Goal: Task Accomplishment & Management: Manage account settings

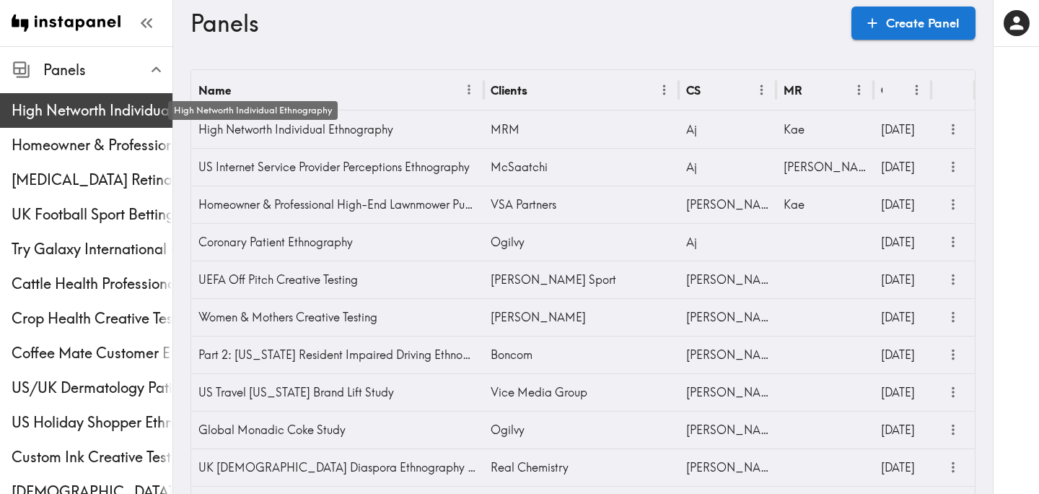
click at [87, 100] on span "High Networth Individual Ethnography" at bounding box center [92, 110] width 161 height 20
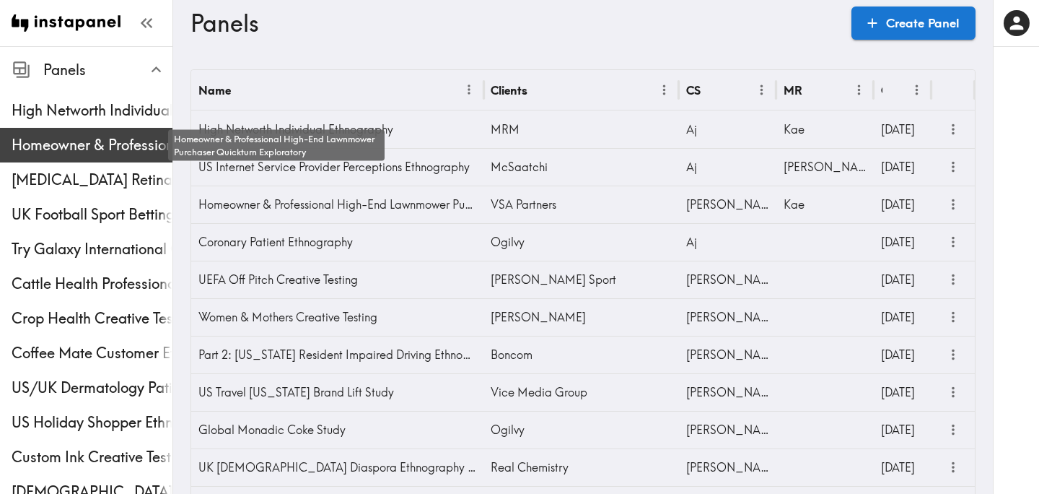
click at [50, 145] on span "Homeowner & Professional High-End Lawnmower Purchaser Quickturn Exploratory" at bounding box center [92, 145] width 161 height 20
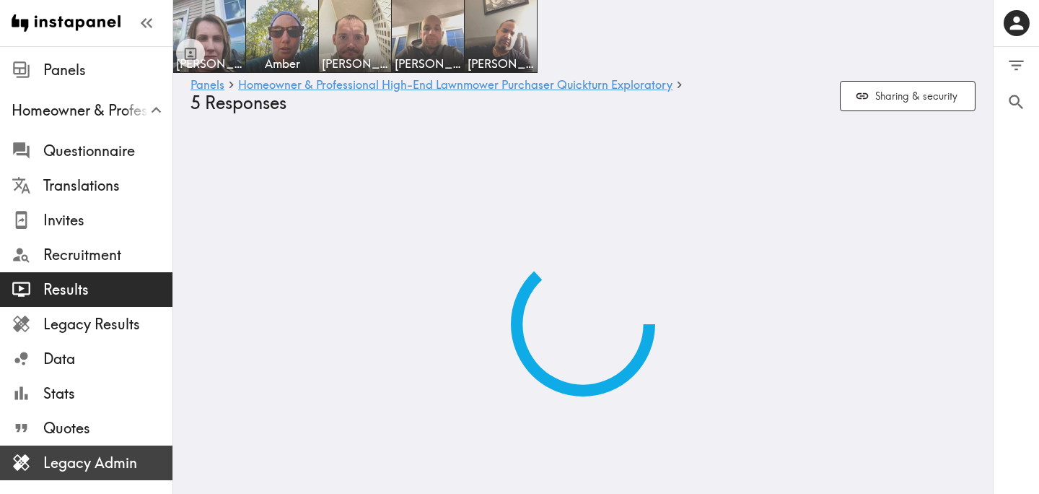
click at [109, 457] on span "Legacy Admin" at bounding box center [107, 462] width 129 height 20
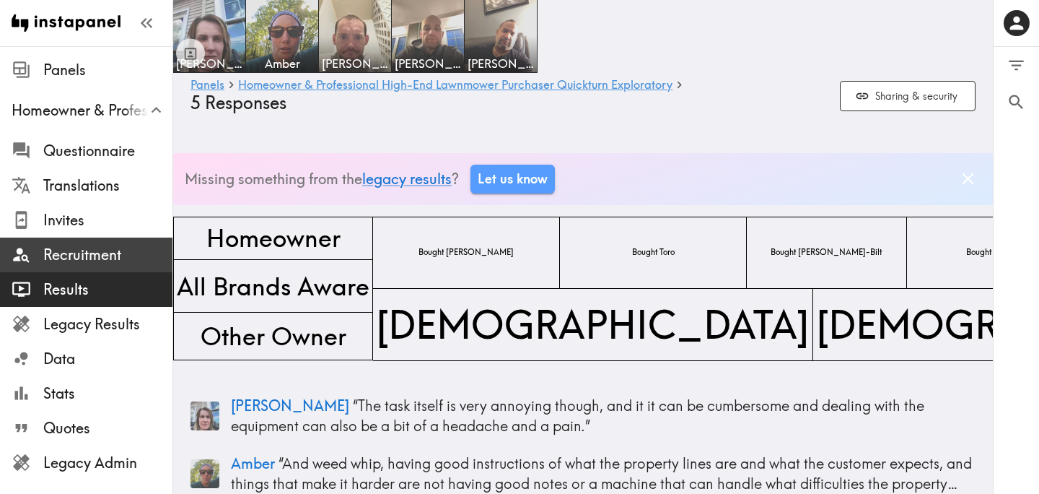
click at [68, 257] on span "Recruitment" at bounding box center [107, 255] width 129 height 20
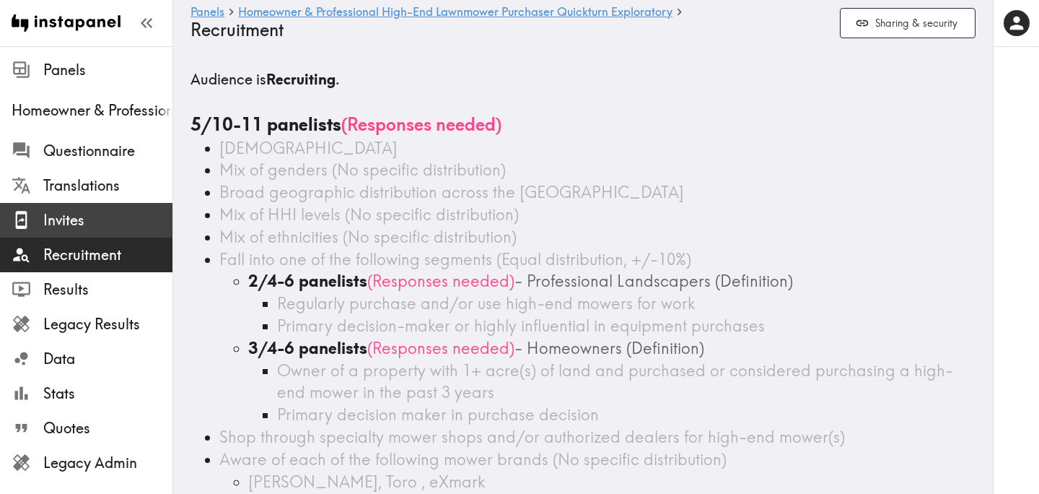
click at [82, 214] on span "Invites" at bounding box center [107, 220] width 129 height 20
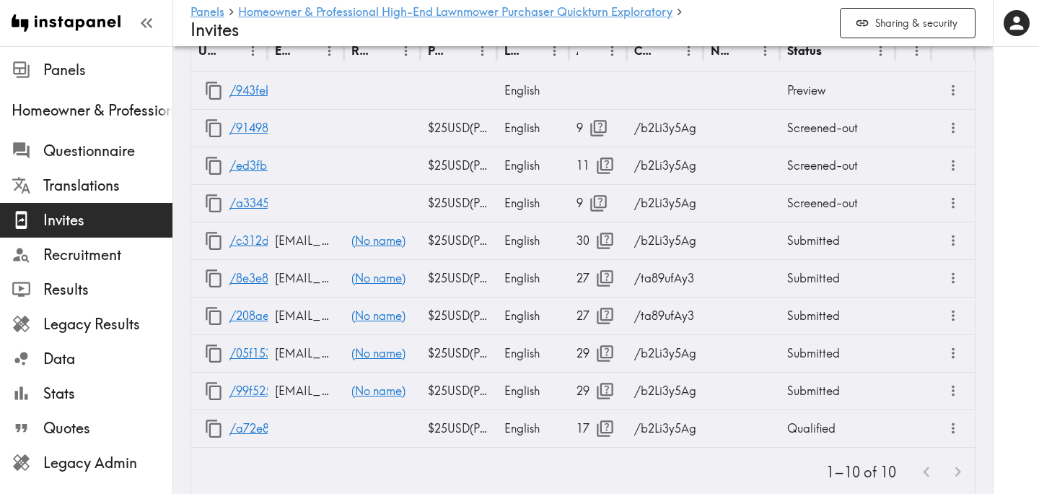
scroll to position [768, 0]
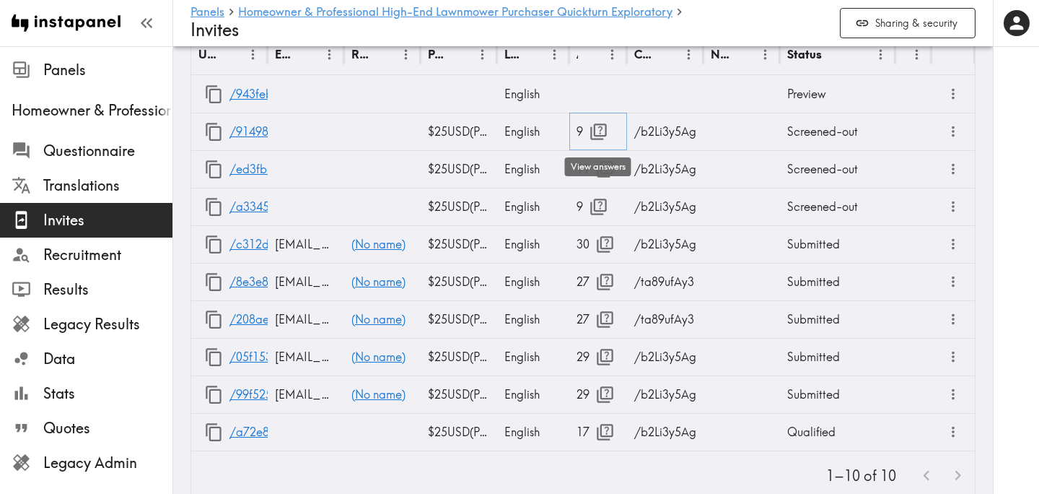
click at [594, 133] on icon "button" at bounding box center [598, 131] width 17 height 17
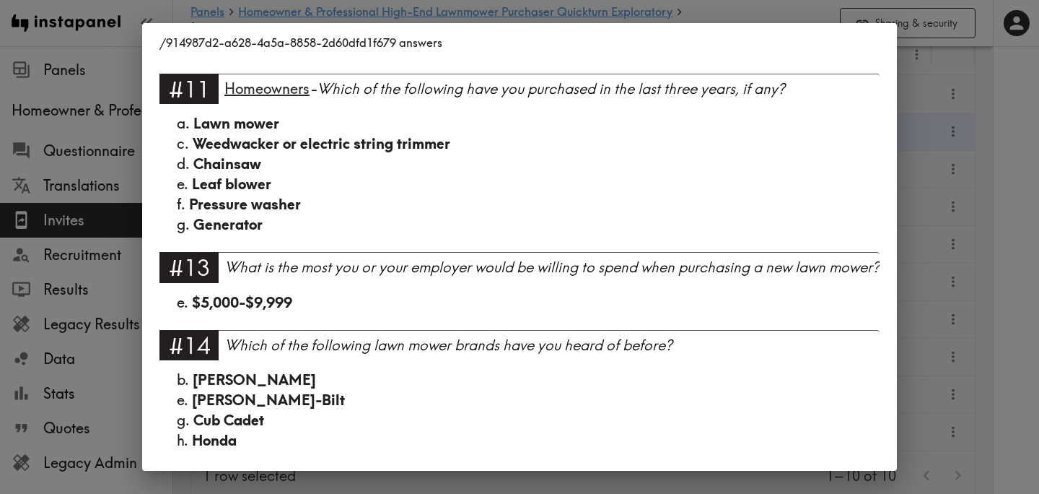
scroll to position [806, 0]
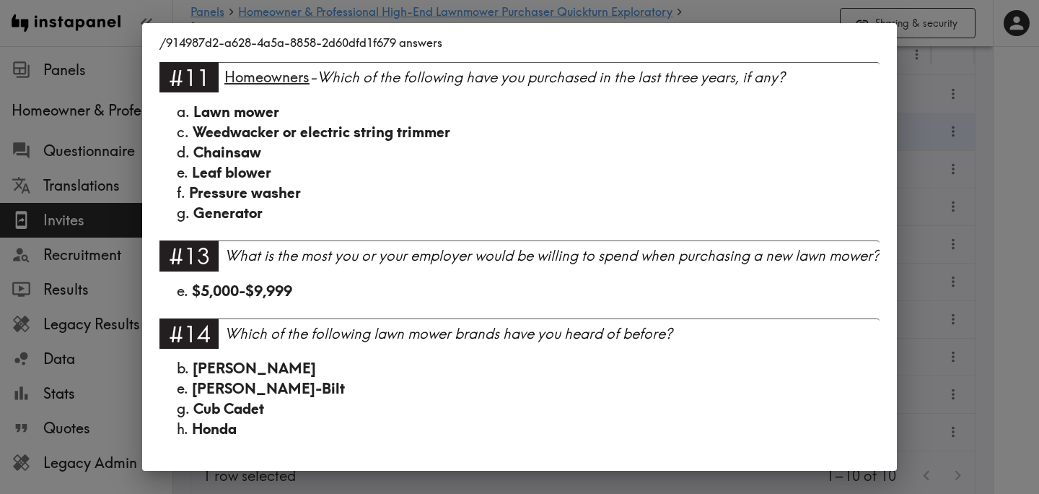
click at [996, 203] on div "/914987d2-a628-4a5a-8858-2d60dfd1f679 answers Language English #1 There is a ne…" at bounding box center [519, 247] width 1039 height 494
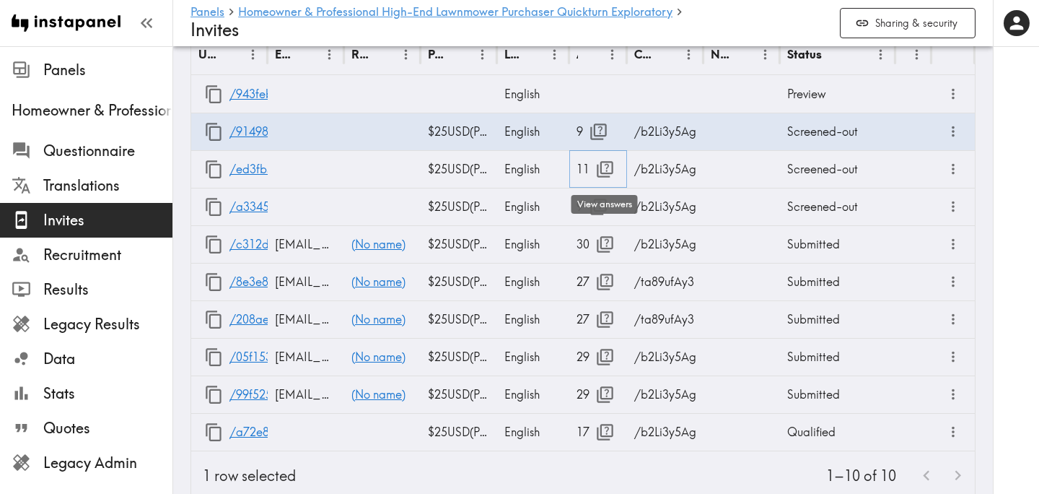
click at [603, 163] on icon "button" at bounding box center [604, 168] width 19 height 19
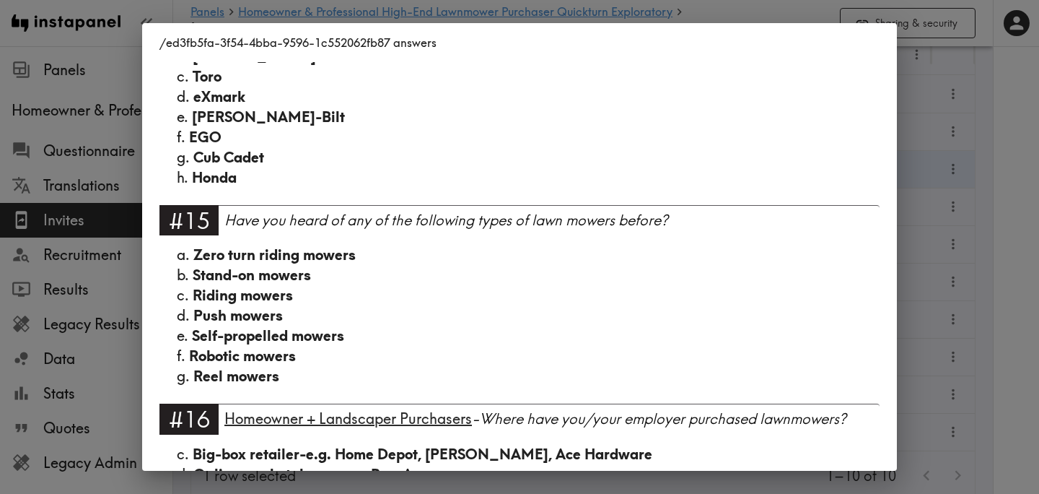
scroll to position [1082, 0]
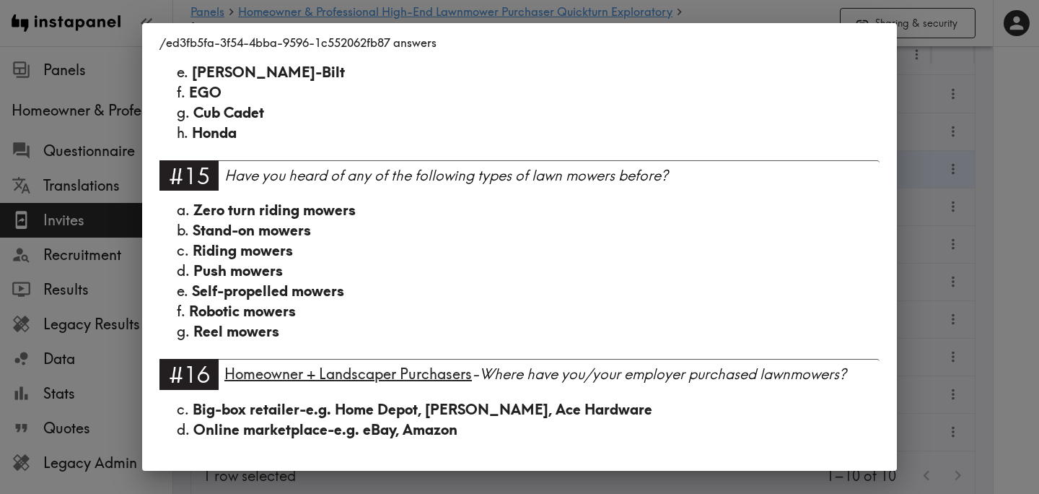
click at [1009, 238] on div "/ed3fb5fa-3f54-4bba-9596-1c552062fb87 answers Language English #1 There is a ne…" at bounding box center [519, 247] width 1039 height 494
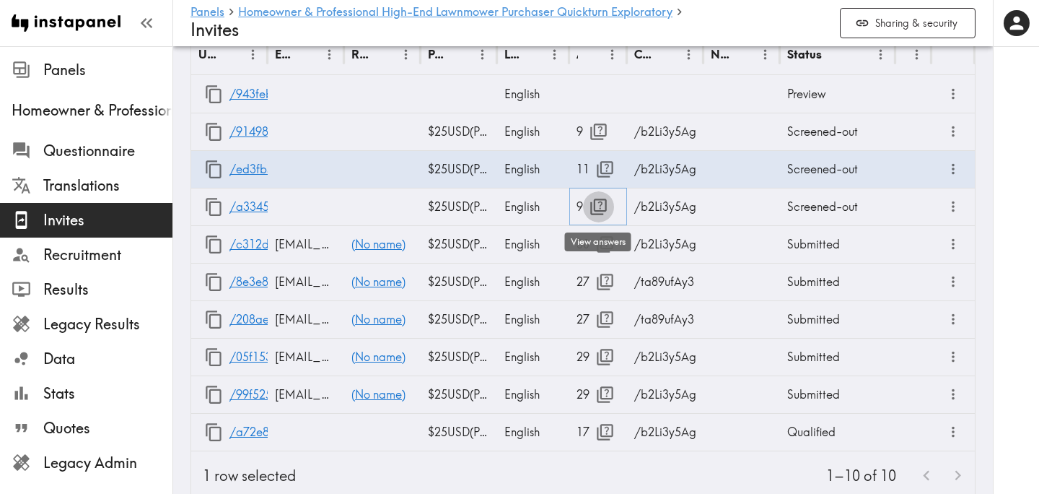
click at [601, 203] on icon "button" at bounding box center [598, 206] width 17 height 17
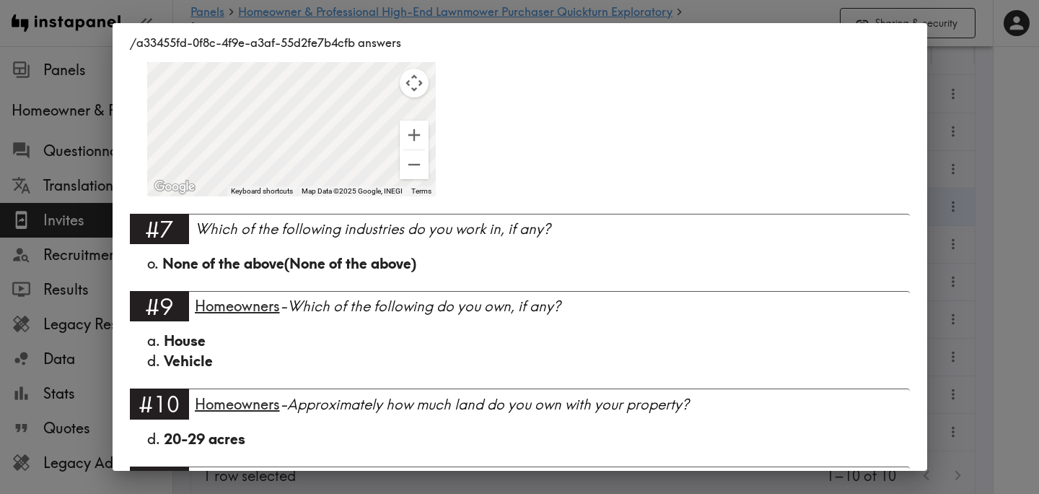
scroll to position [644, 0]
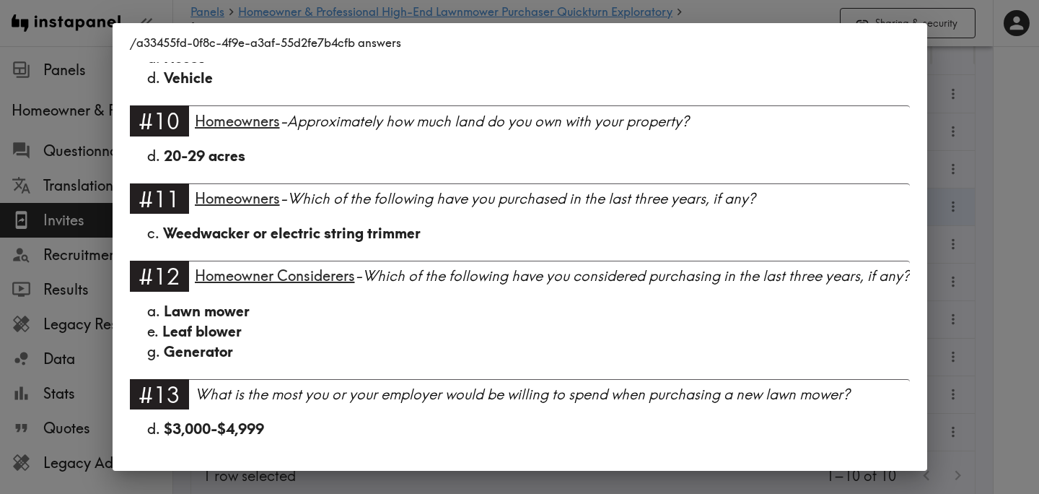
click at [997, 212] on div "/a33455fd-0f8c-4f9e-a3af-55d2fe7b4cfb answers Language English #1 There is a ne…" at bounding box center [519, 247] width 1039 height 494
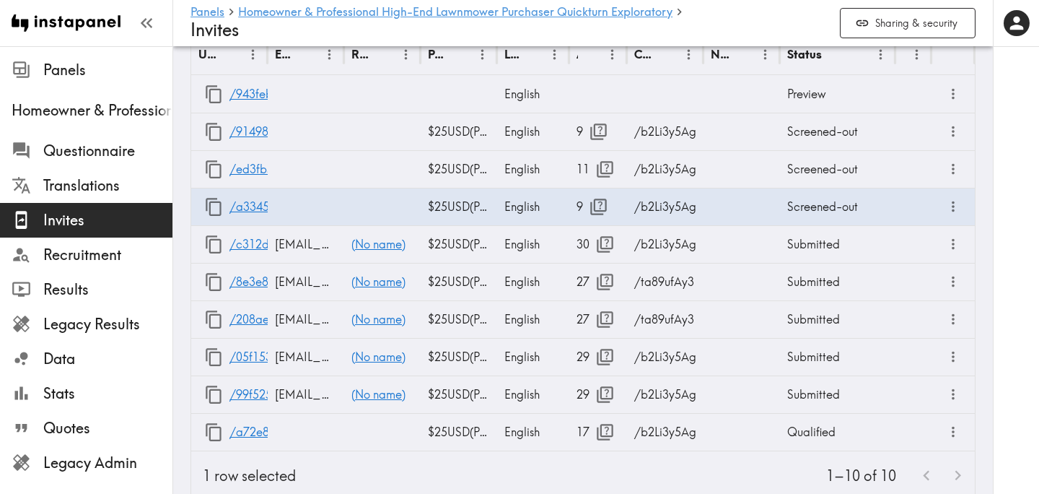
click at [1033, 260] on div at bounding box center [1016, 247] width 46 height 494
click at [604, 426] on icon "button" at bounding box center [604, 431] width 19 height 19
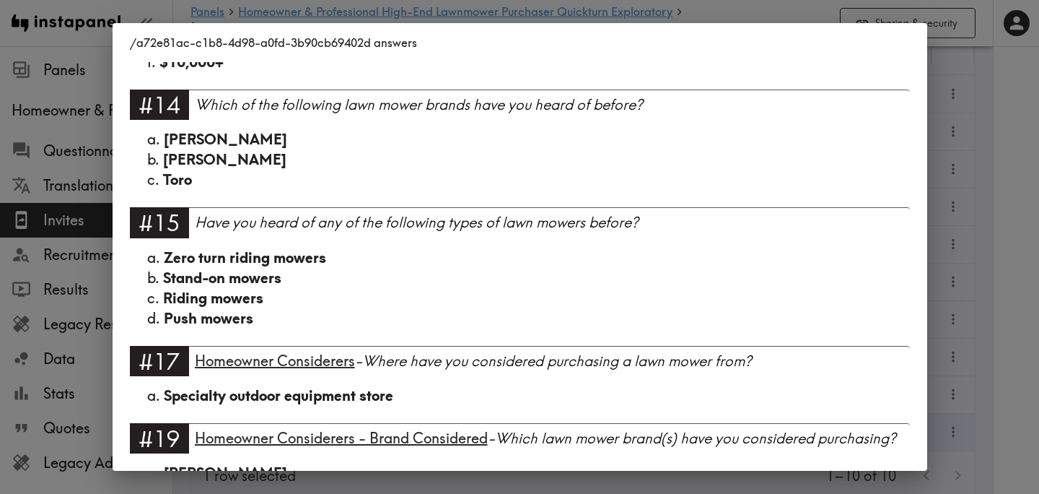
scroll to position [1466, 0]
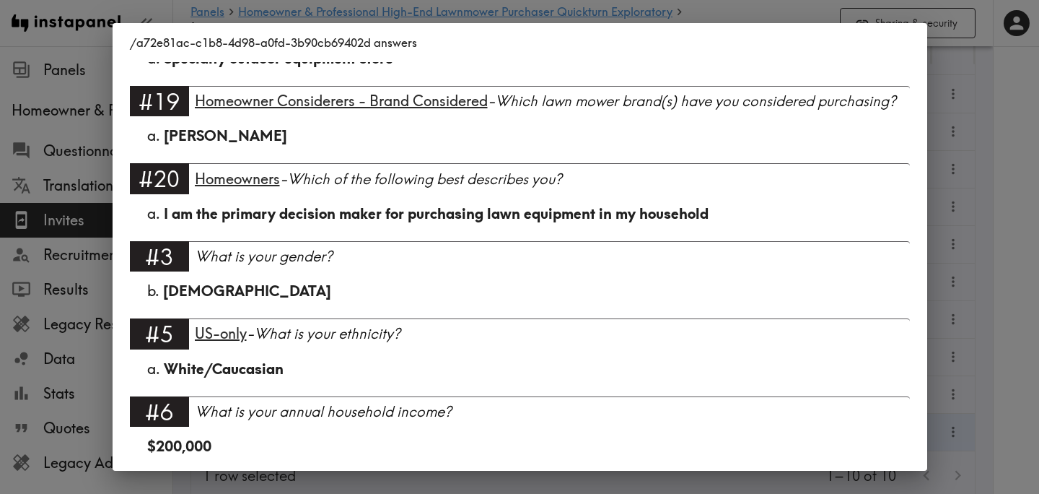
click at [1007, 223] on div "/a72e81ac-c1b8-4d98-a0fd-3b90cb69402d answers Language English Segment Homeowne…" at bounding box center [519, 247] width 1039 height 494
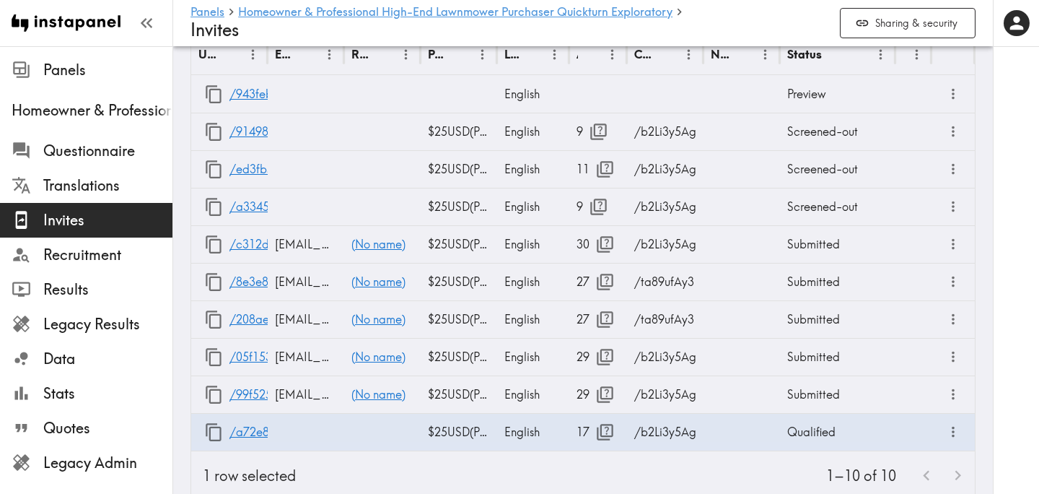
click at [1007, 222] on div at bounding box center [1016, 247] width 46 height 494
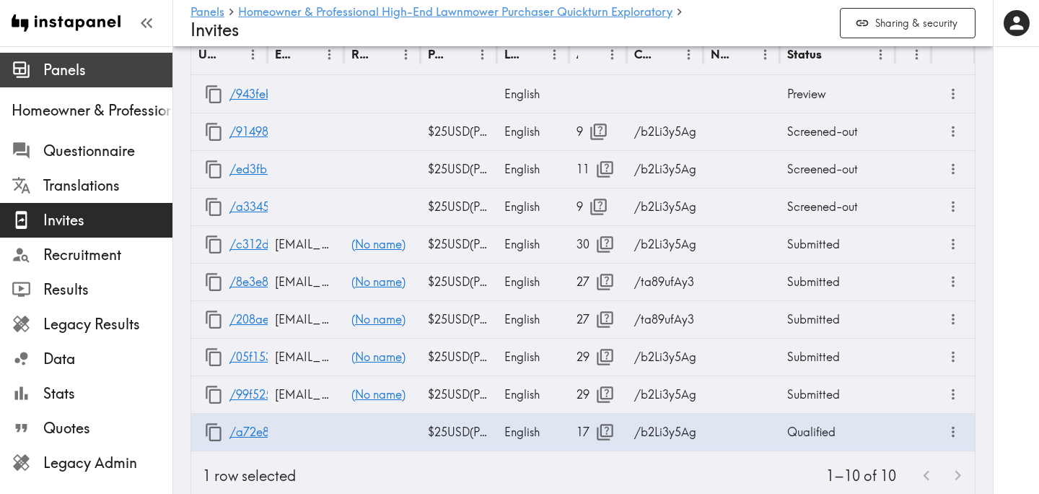
click at [71, 64] on span "Panels" at bounding box center [107, 70] width 129 height 20
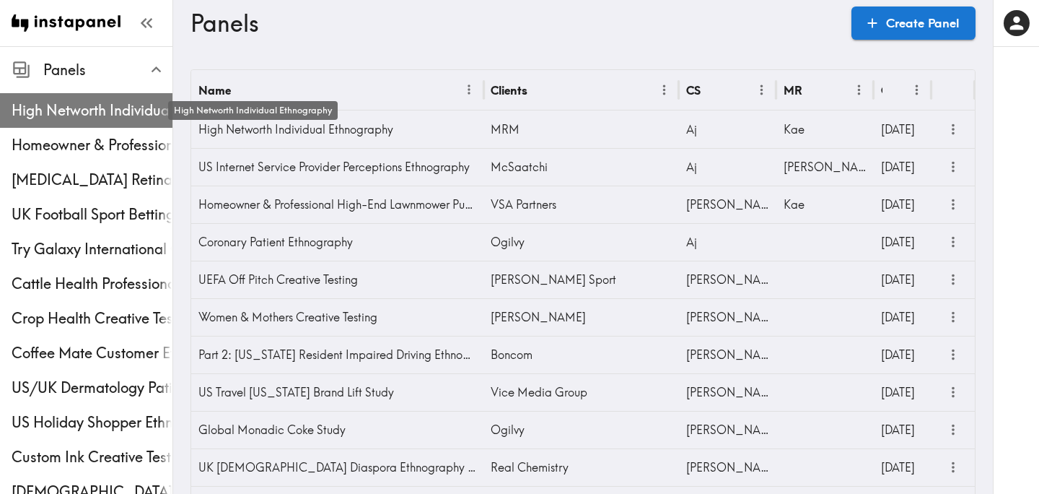
click at [72, 110] on span "High Networth Individual Ethnography" at bounding box center [92, 110] width 161 height 20
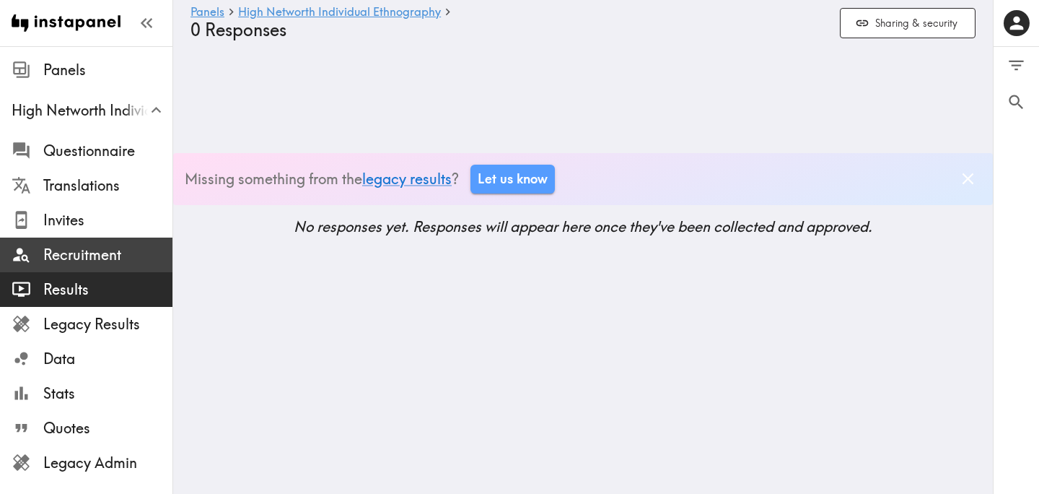
click at [86, 263] on span "Recruitment" at bounding box center [107, 255] width 129 height 20
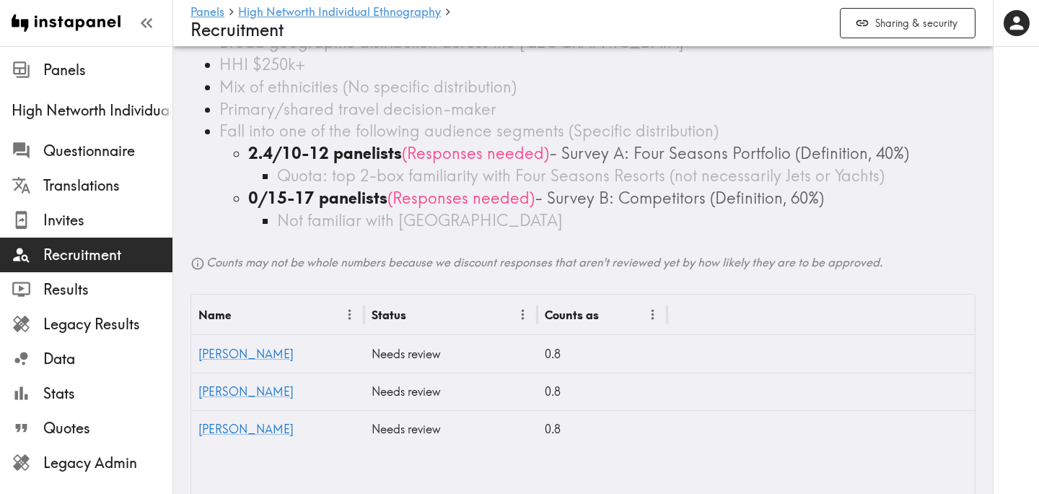
scroll to position [233, 0]
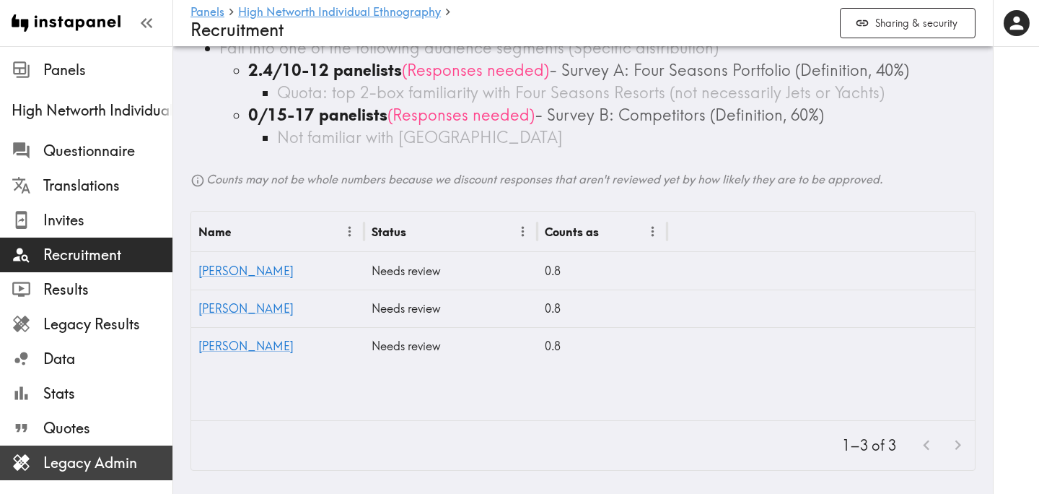
click at [128, 470] on span "Legacy Admin" at bounding box center [107, 462] width 129 height 20
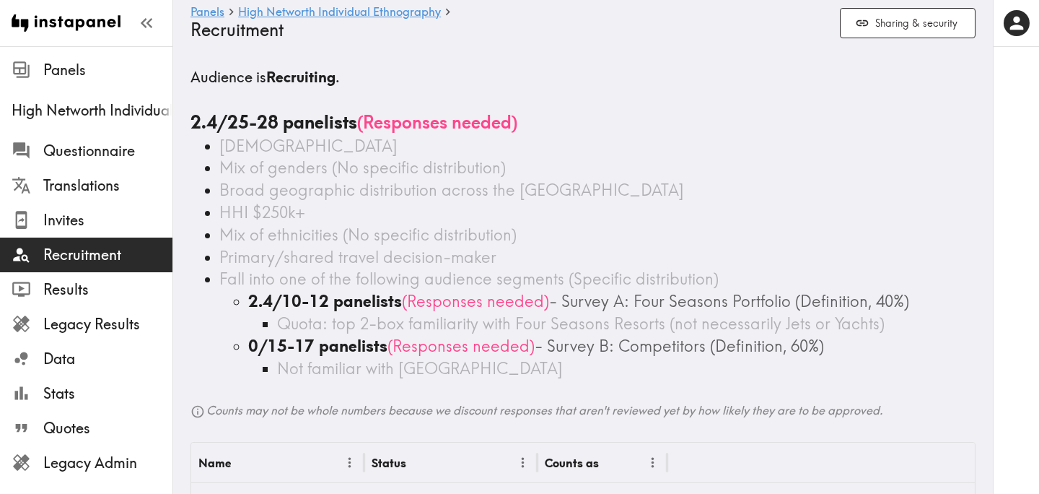
scroll to position [0, 0]
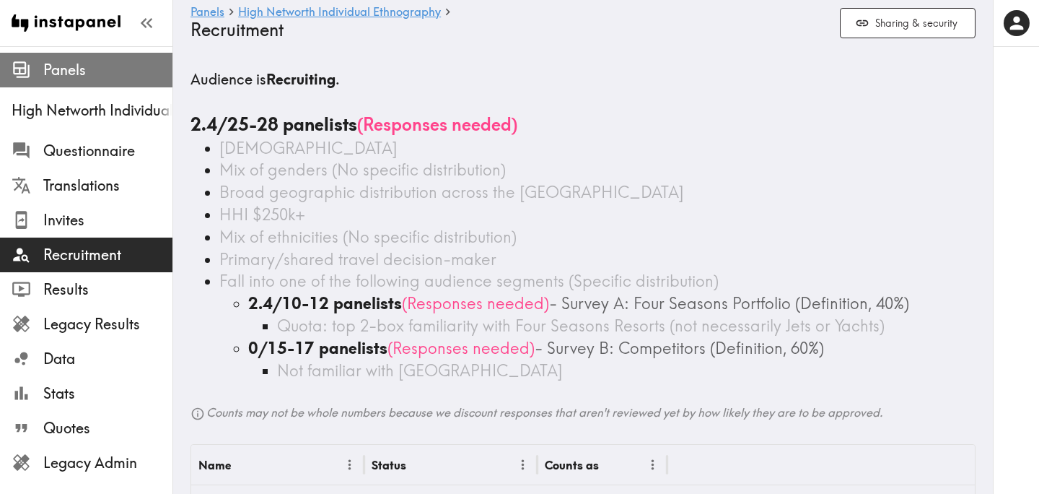
click at [61, 74] on span "Panels" at bounding box center [107, 70] width 129 height 20
